Goal: Navigation & Orientation: Find specific page/section

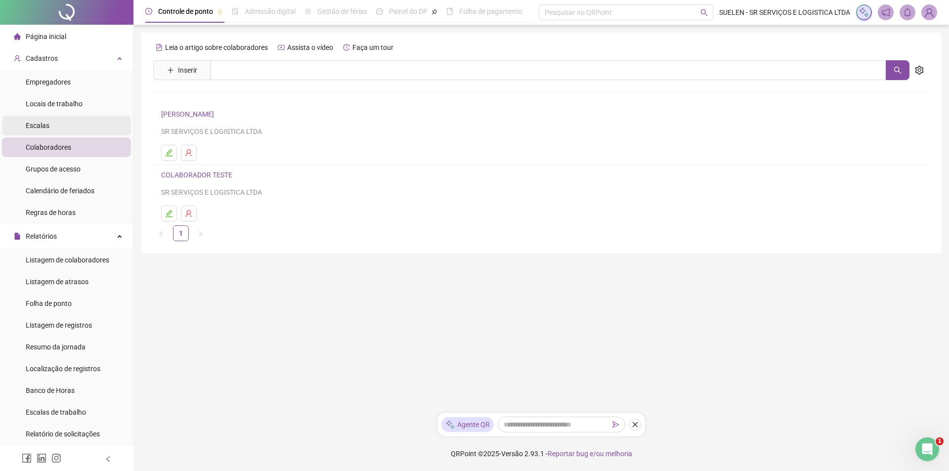
click at [74, 120] on li "Escalas" at bounding box center [66, 126] width 129 height 20
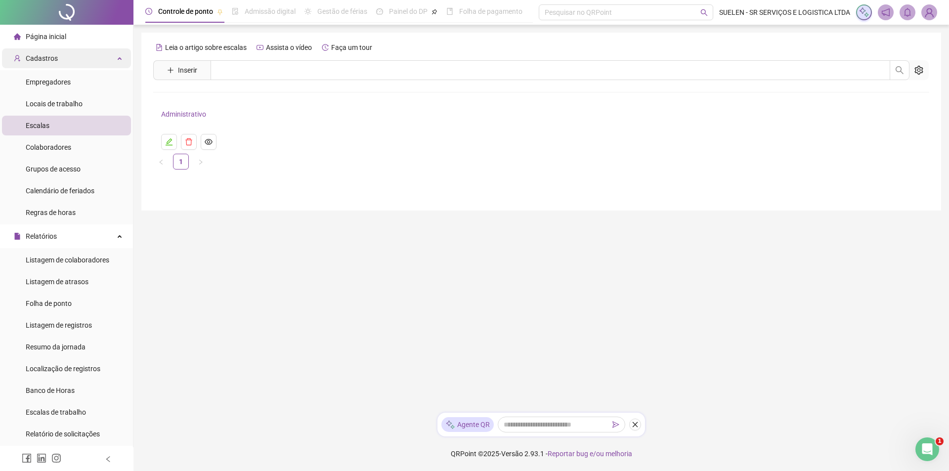
click at [66, 52] on div "Cadastros" at bounding box center [66, 58] width 129 height 20
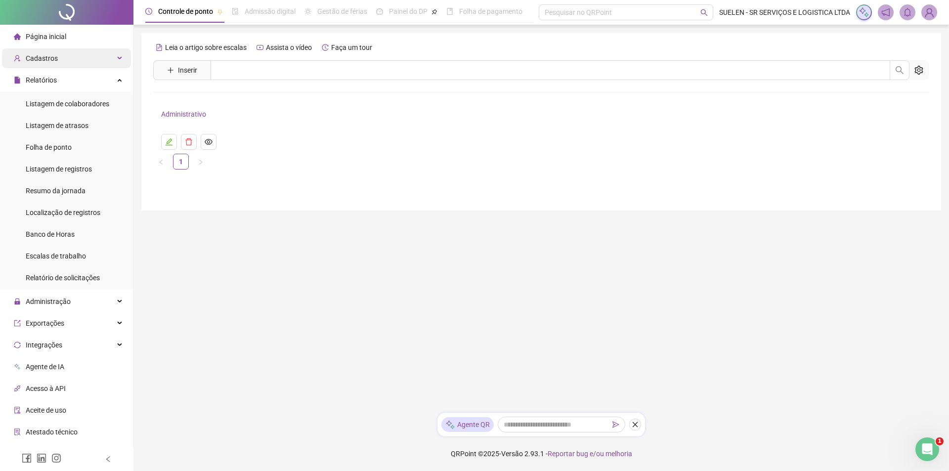
click at [87, 53] on div "Cadastros" at bounding box center [66, 58] width 129 height 20
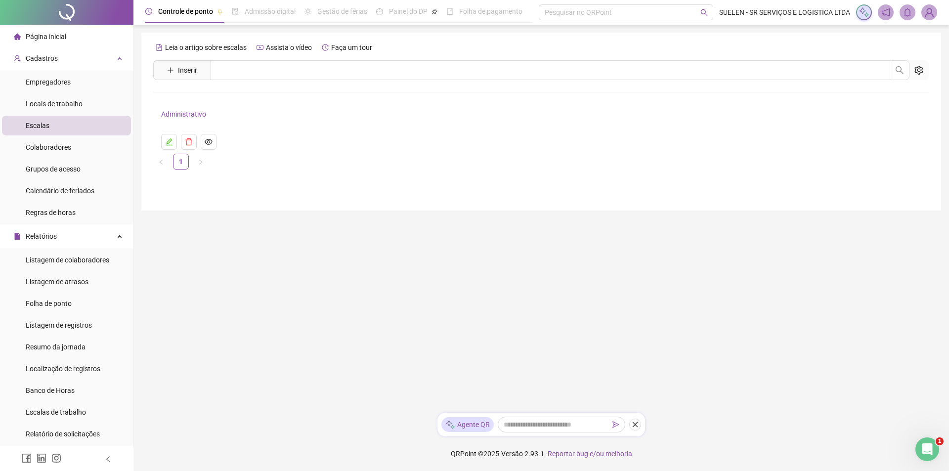
click at [57, 121] on li "Escalas" at bounding box center [66, 126] width 129 height 20
click at [51, 144] on span "Colaboradores" at bounding box center [48, 147] width 45 height 8
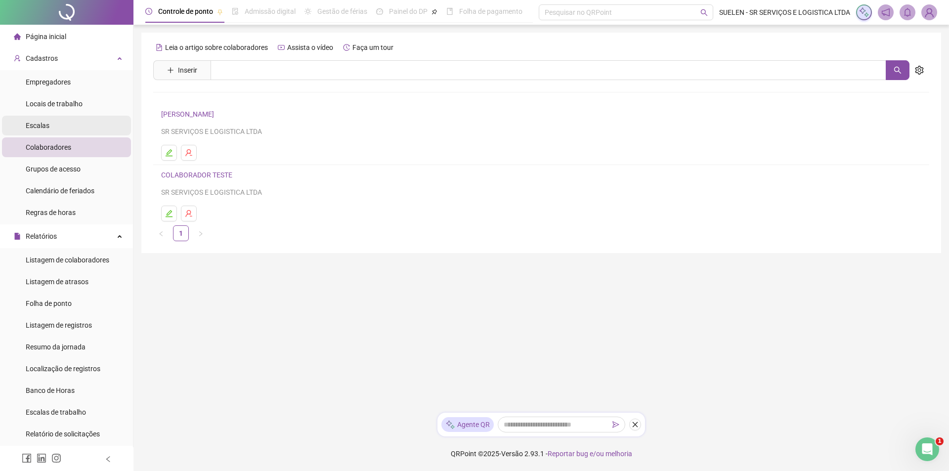
click at [47, 120] on div "Escalas" at bounding box center [38, 126] width 24 height 20
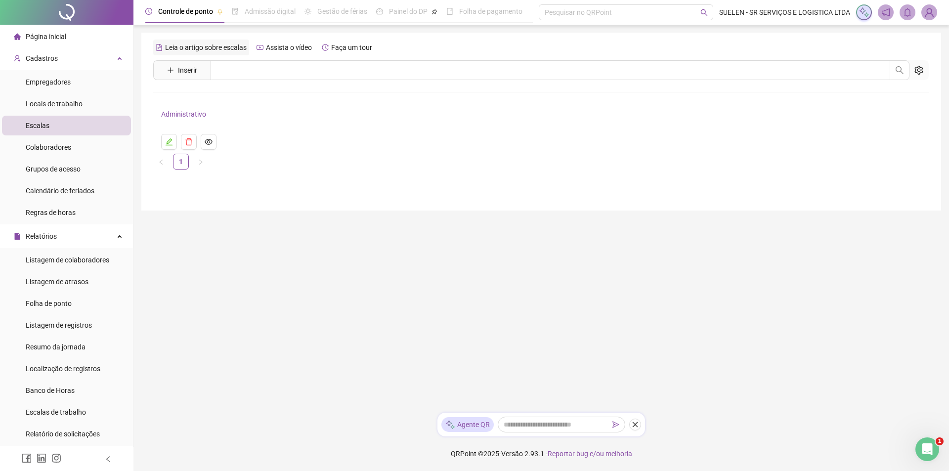
click at [197, 47] on span "Leia o artigo sobre escalas" at bounding box center [206, 48] width 82 height 8
click at [63, 100] on span "Locais de trabalho" at bounding box center [54, 104] width 57 height 8
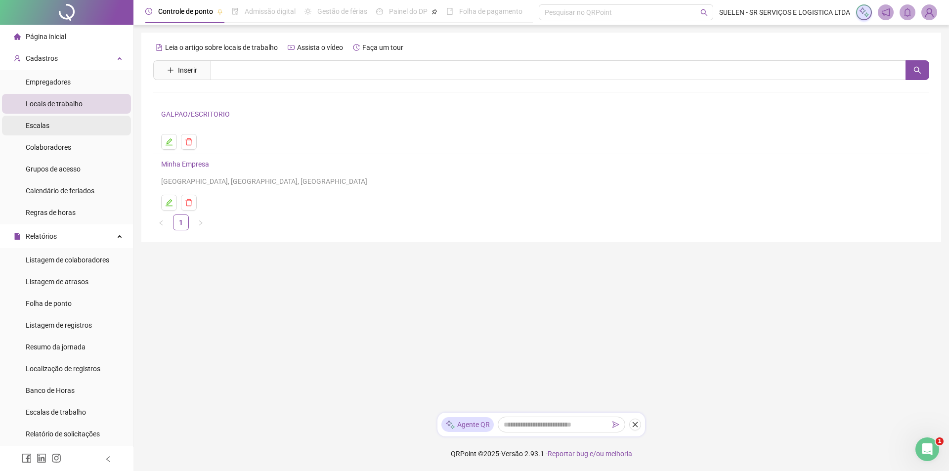
click at [50, 122] on li "Escalas" at bounding box center [66, 126] width 129 height 20
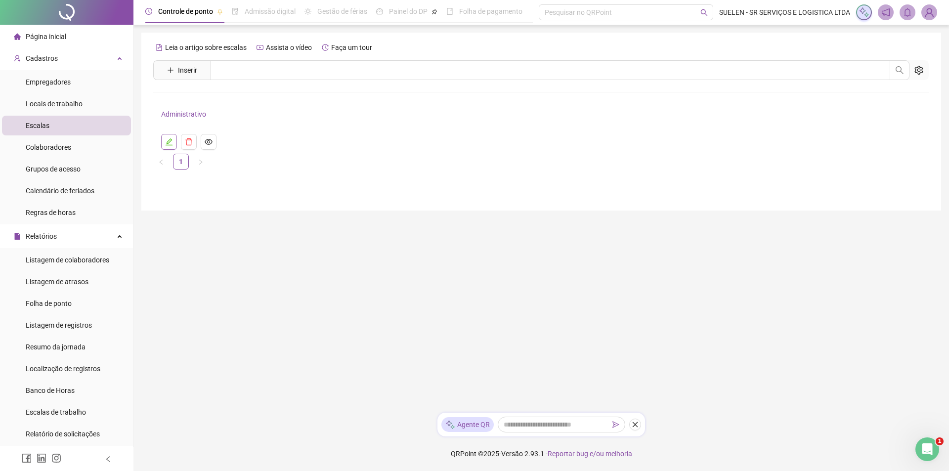
click at [169, 140] on icon "edit" at bounding box center [169, 141] width 7 height 7
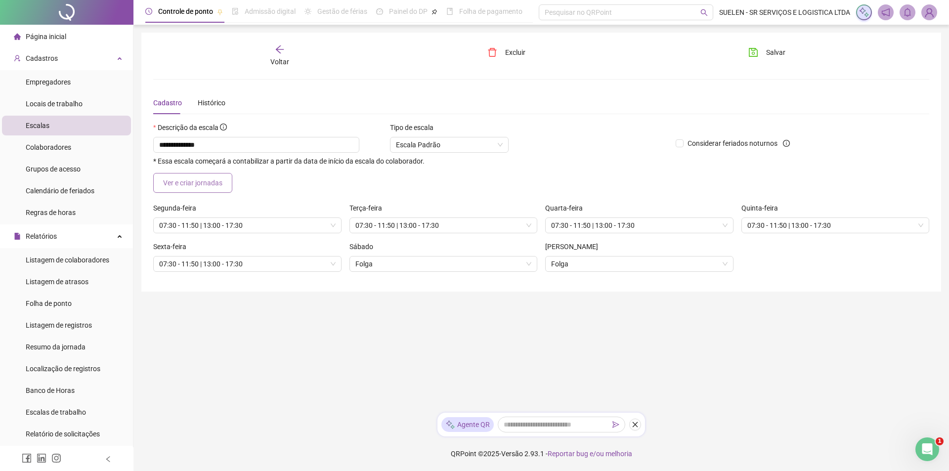
click at [190, 182] on span "Ver e criar jornadas" at bounding box center [192, 182] width 59 height 11
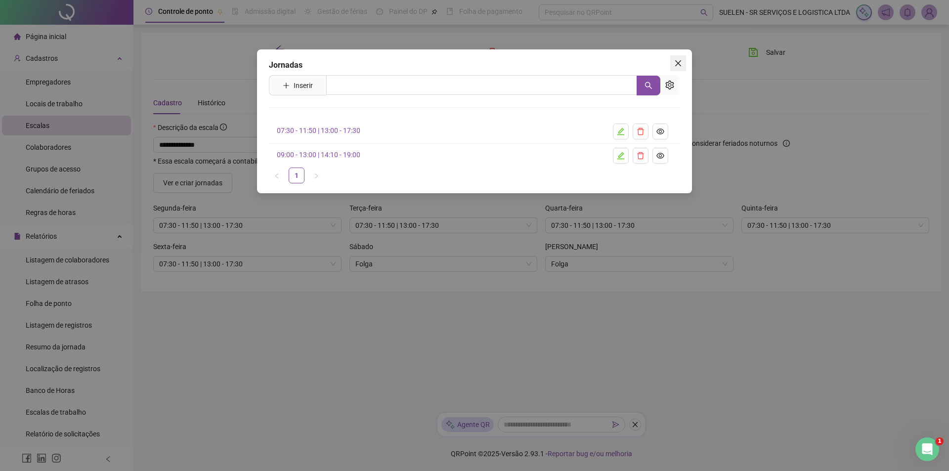
click at [683, 62] on span "Close" at bounding box center [678, 63] width 16 height 8
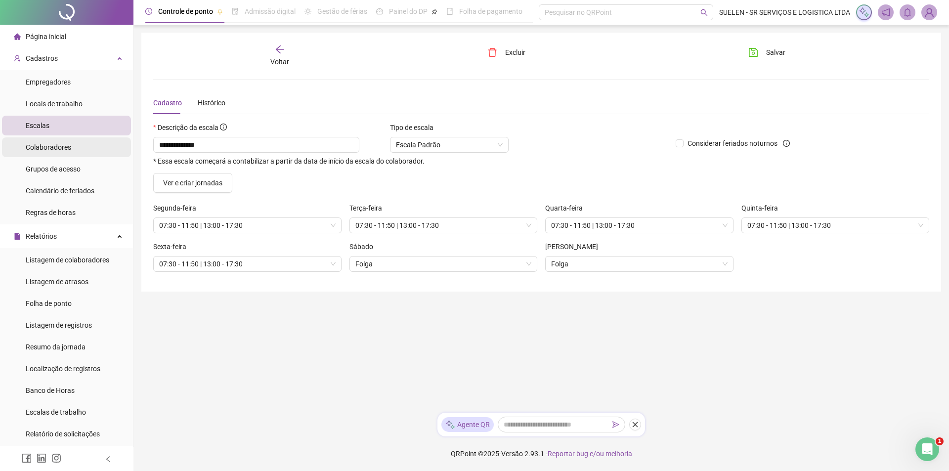
click at [61, 149] on span "Colaboradores" at bounding box center [48, 147] width 45 height 8
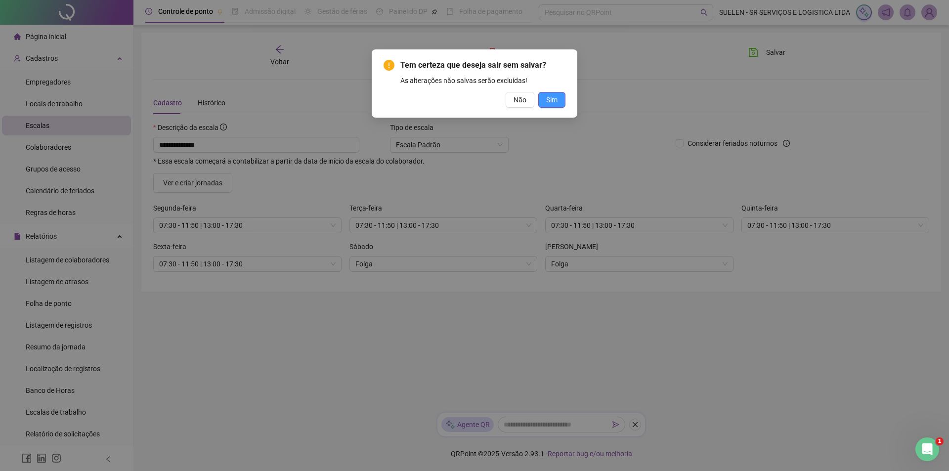
click at [548, 98] on span "Sim" at bounding box center [551, 99] width 11 height 11
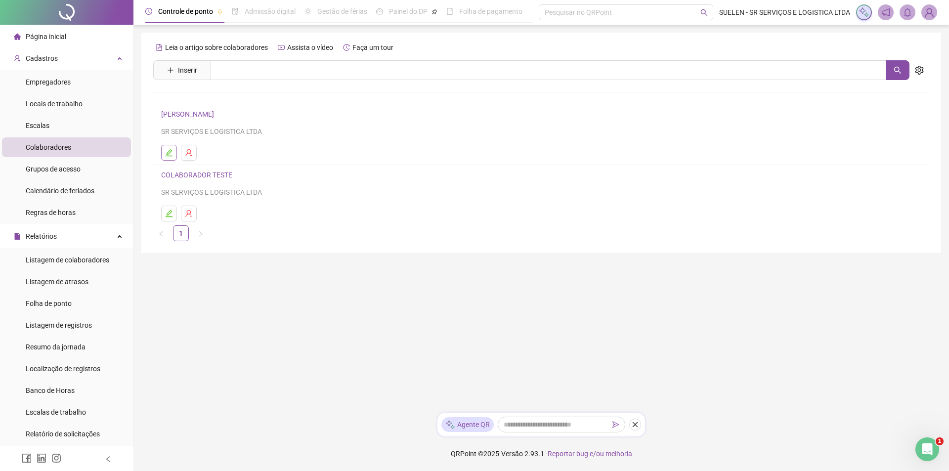
click at [172, 149] on icon "edit" at bounding box center [169, 153] width 8 height 8
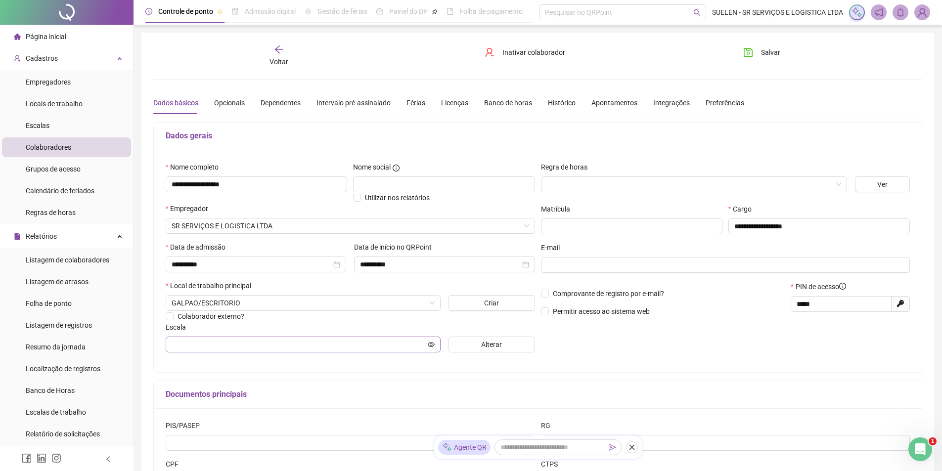
click at [436, 345] on span at bounding box center [303, 345] width 275 height 16
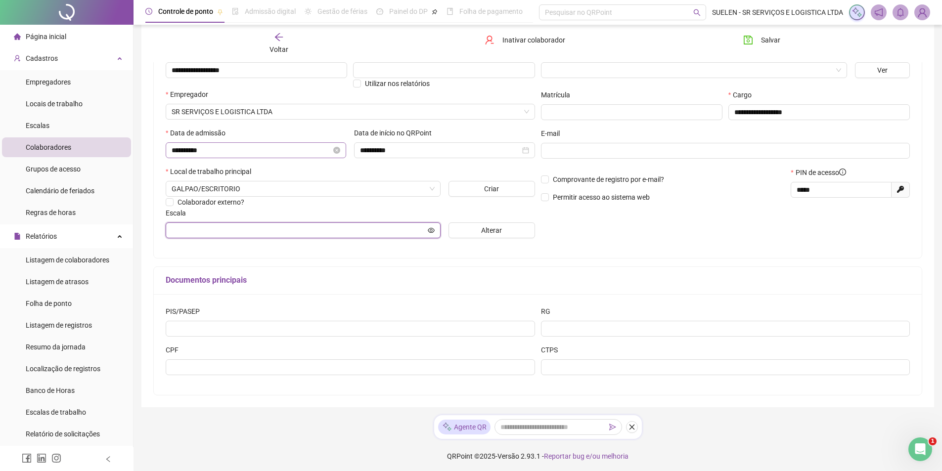
scroll to position [117, 0]
click at [248, 228] on input "text" at bounding box center [299, 227] width 254 height 11
click at [433, 229] on icon "eye" at bounding box center [431, 227] width 7 height 5
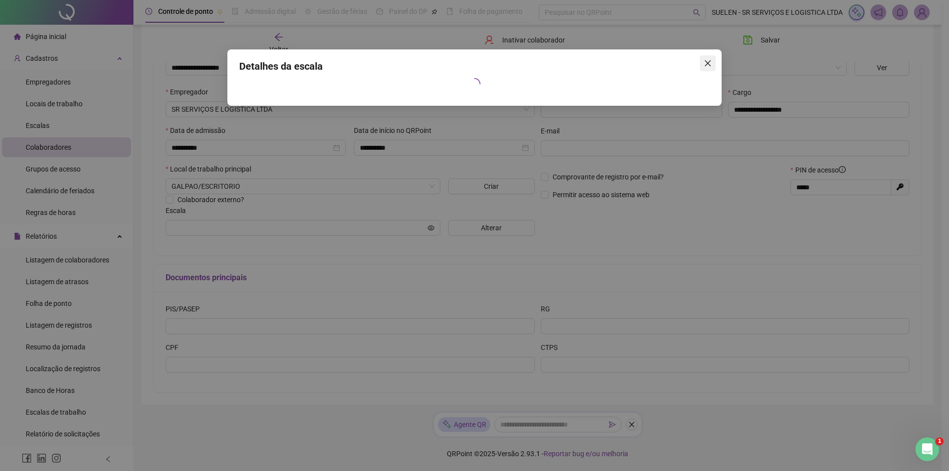
click at [711, 63] on icon "close" at bounding box center [708, 63] width 8 height 8
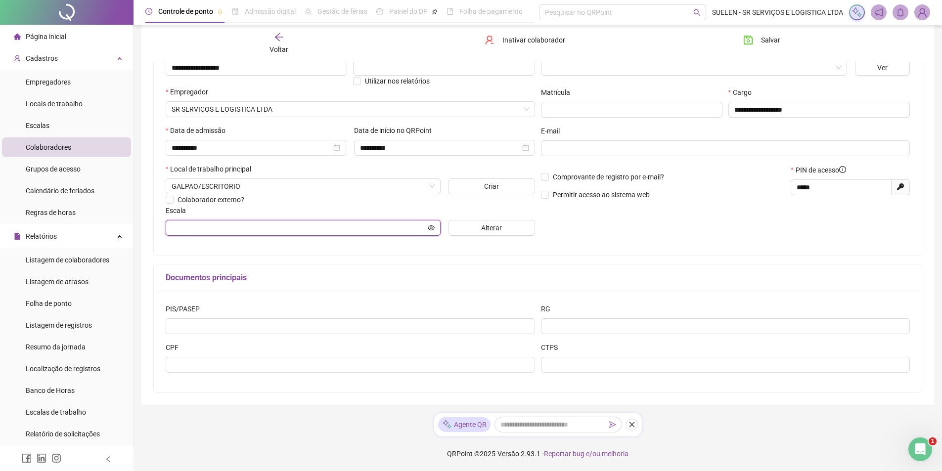
click at [206, 230] on input "text" at bounding box center [299, 227] width 254 height 11
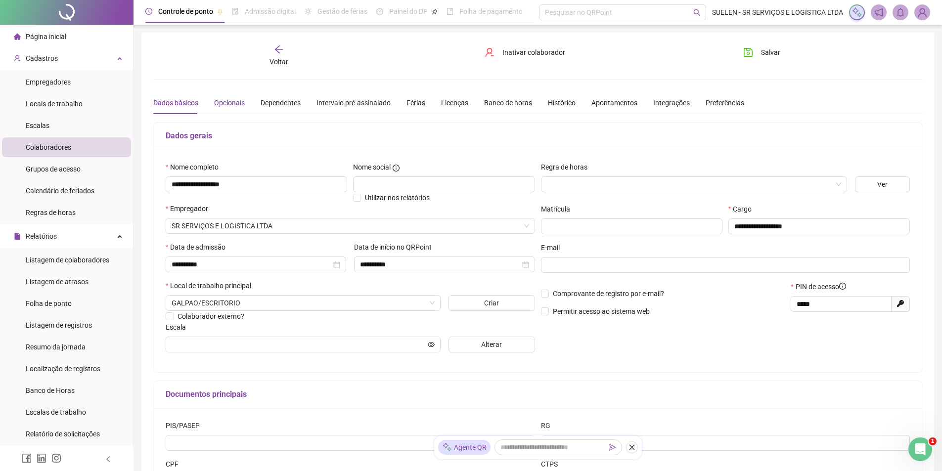
click at [223, 103] on div "Opcionais" at bounding box center [229, 102] width 31 height 11
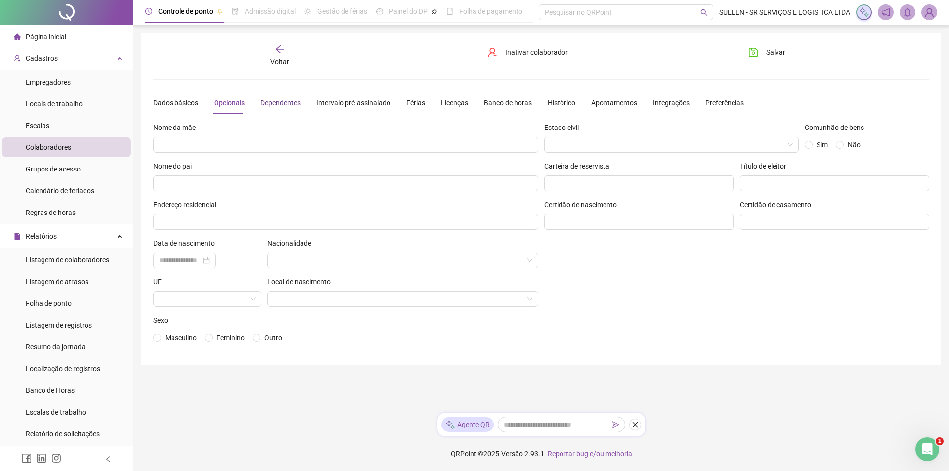
click at [280, 106] on div "Dependentes" at bounding box center [281, 102] width 40 height 11
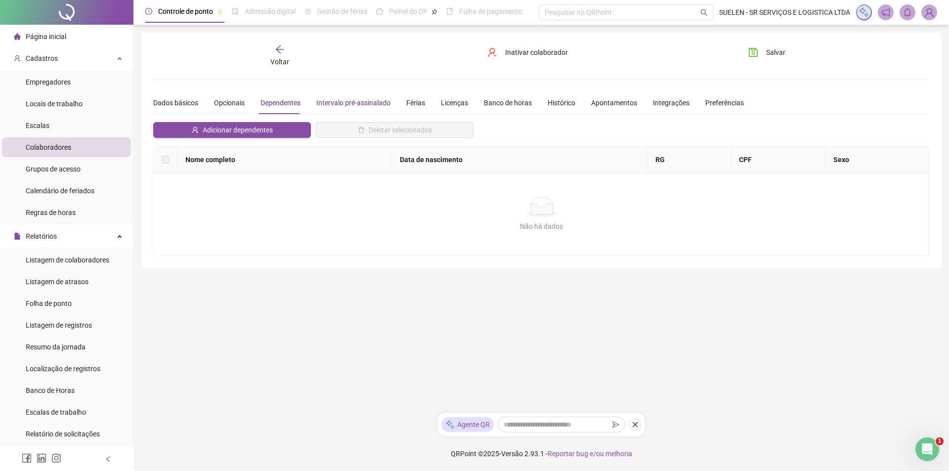
click at [346, 102] on div "Intervalo pré-assinalado" at bounding box center [353, 102] width 74 height 11
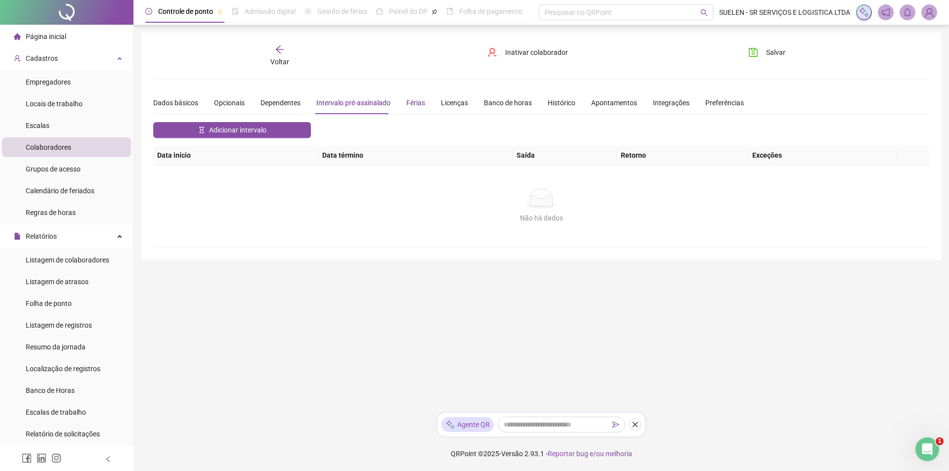
click at [412, 105] on div "Férias" at bounding box center [415, 102] width 19 height 11
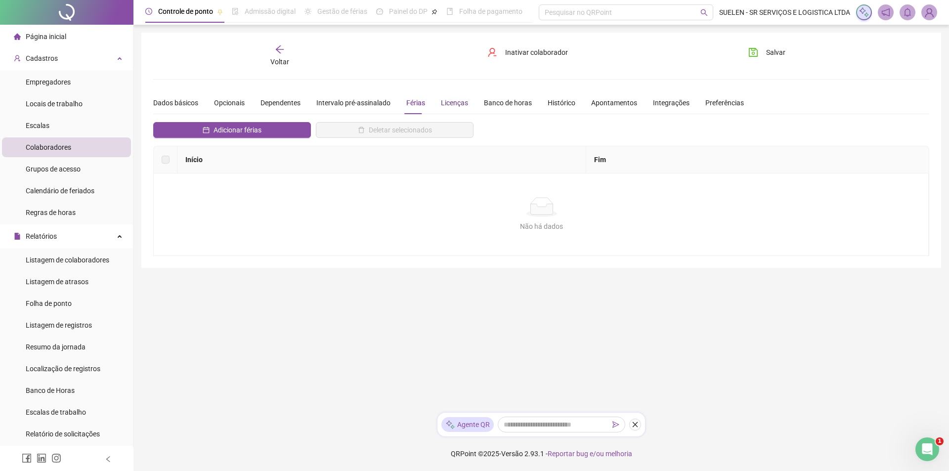
click at [457, 106] on div "Licenças" at bounding box center [454, 102] width 27 height 11
click at [492, 104] on div "Banco de horas" at bounding box center [508, 102] width 48 height 11
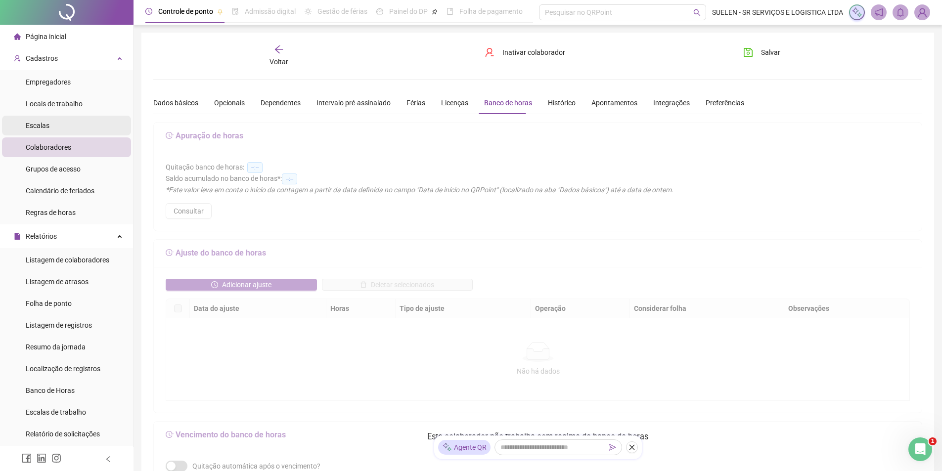
click at [33, 126] on span "Escalas" at bounding box center [38, 126] width 24 height 8
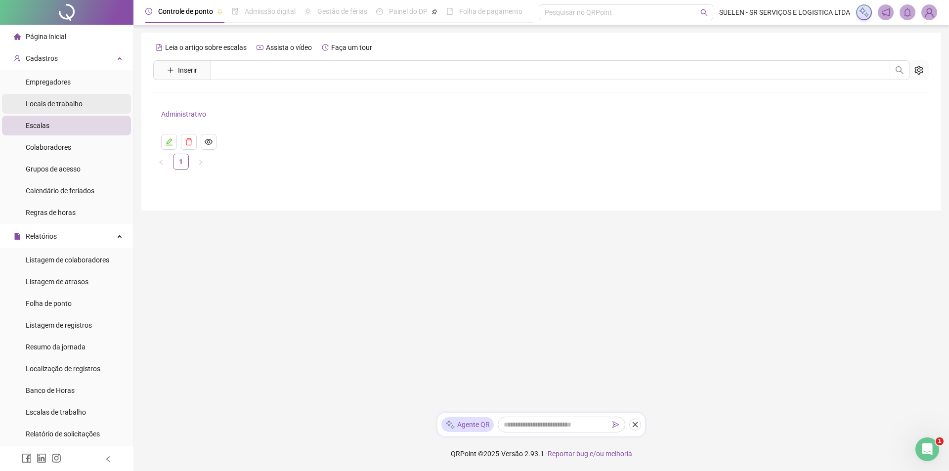
click at [46, 102] on span "Locais de trabalho" at bounding box center [54, 104] width 57 height 8
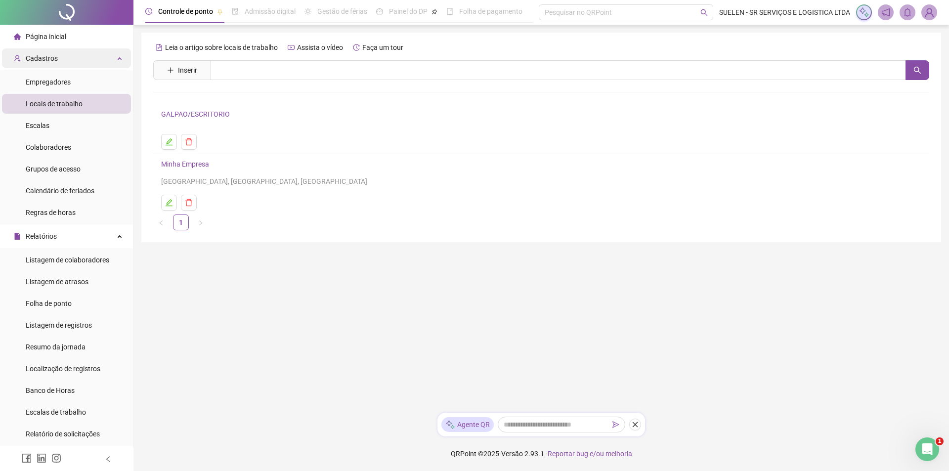
click at [52, 55] on span "Cadastros" at bounding box center [42, 58] width 32 height 8
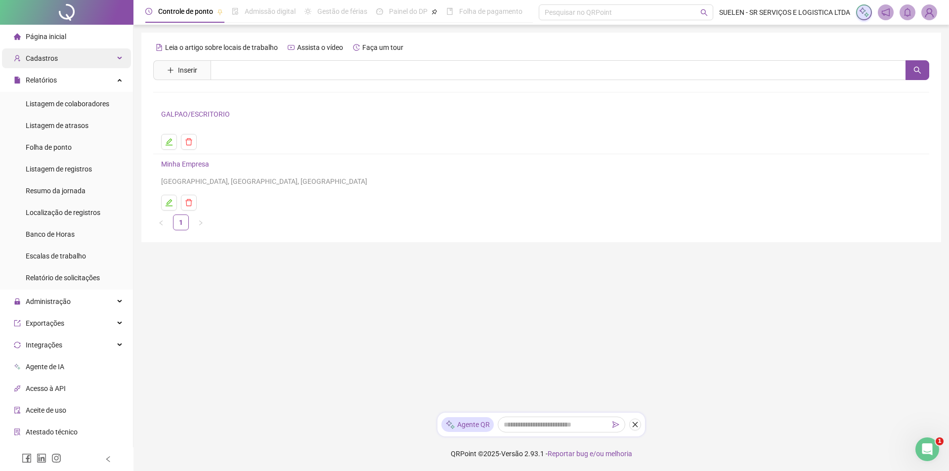
click at [43, 57] on span "Cadastros" at bounding box center [42, 58] width 32 height 8
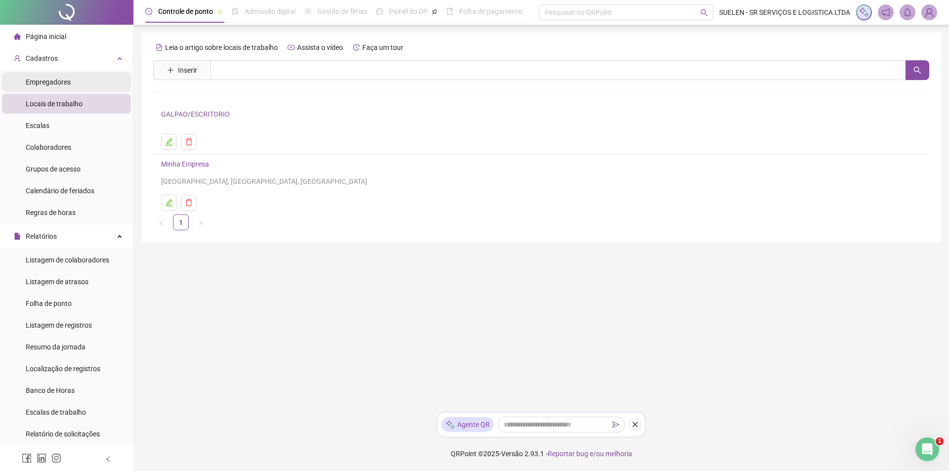
click at [46, 79] on span "Empregadores" at bounding box center [48, 82] width 45 height 8
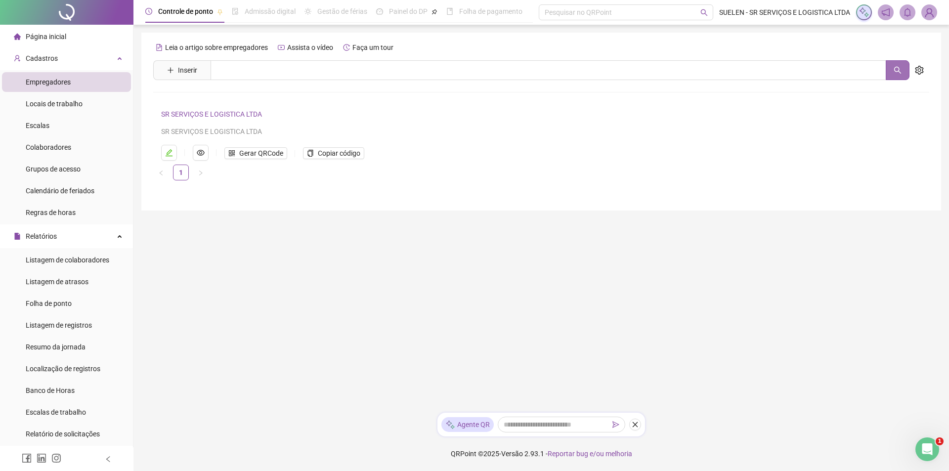
click at [897, 67] on icon "search" at bounding box center [897, 70] width 7 height 7
click at [922, 67] on icon "setting" at bounding box center [919, 70] width 9 height 9
click at [194, 39] on div "Leia o artigo sobre empregadores Assista o vídeo Faça um tour Inserir Nenhum re…" at bounding box center [541, 122] width 800 height 178
click at [185, 45] on span "Leia o artigo sobre empregadores" at bounding box center [216, 48] width 103 height 8
click at [183, 65] on span "Inserir" at bounding box center [187, 70] width 19 height 11
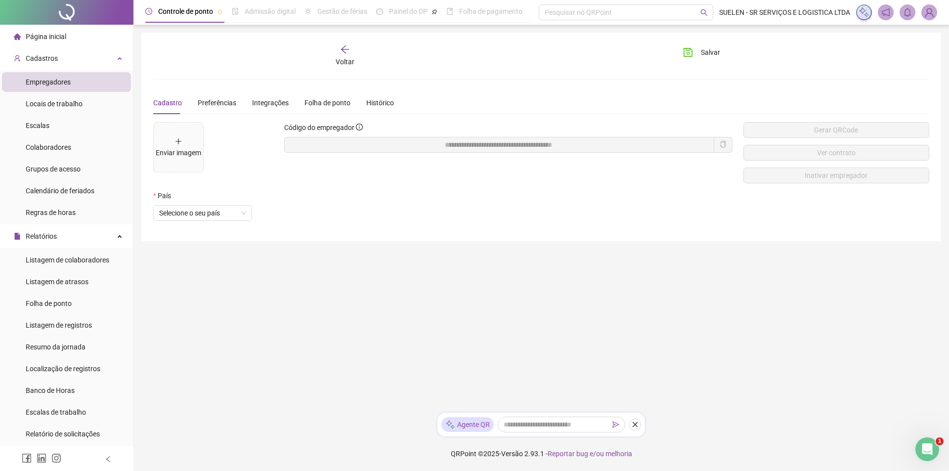
click at [172, 98] on div "Cadastro" at bounding box center [167, 102] width 29 height 11
click at [218, 99] on span "Preferências" at bounding box center [217, 103] width 39 height 8
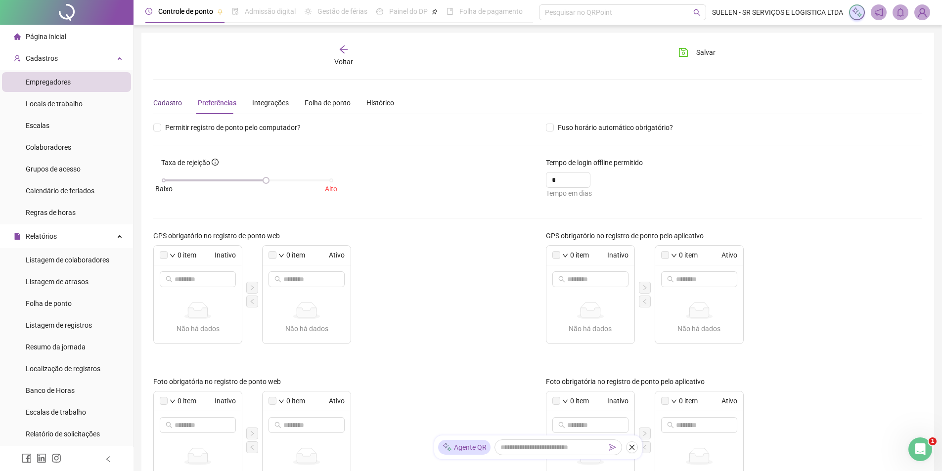
click at [163, 104] on div "Cadastro" at bounding box center [167, 102] width 29 height 11
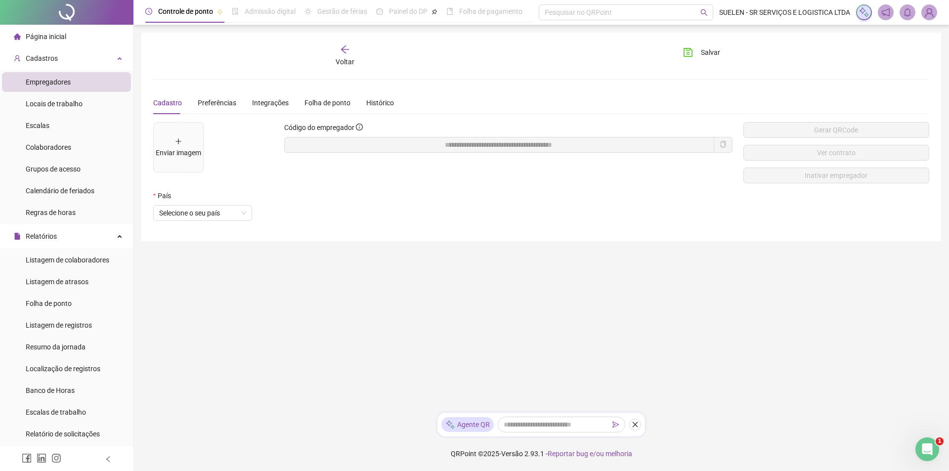
click at [55, 33] on span "Página inicial" at bounding box center [46, 37] width 41 height 8
